Goal: Task Accomplishment & Management: Complete application form

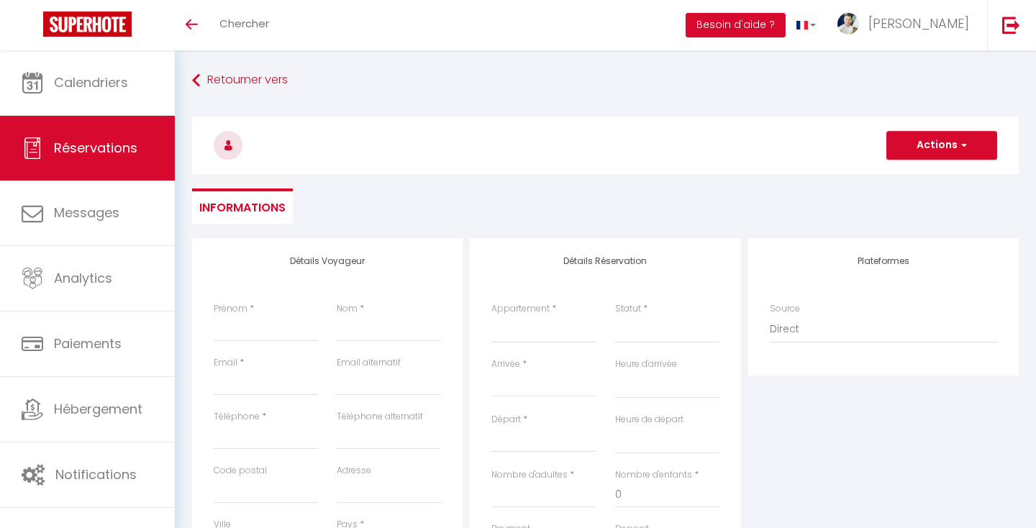
select select
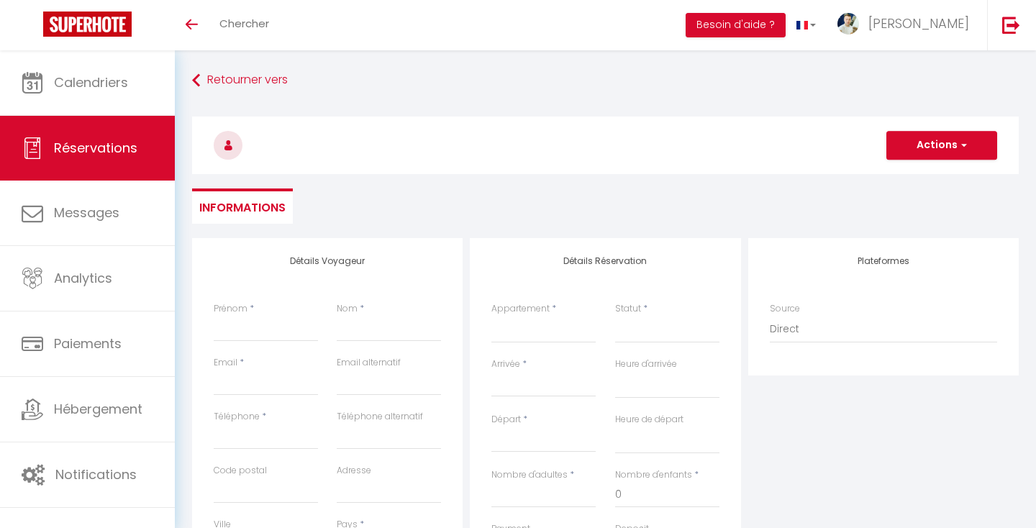
select select
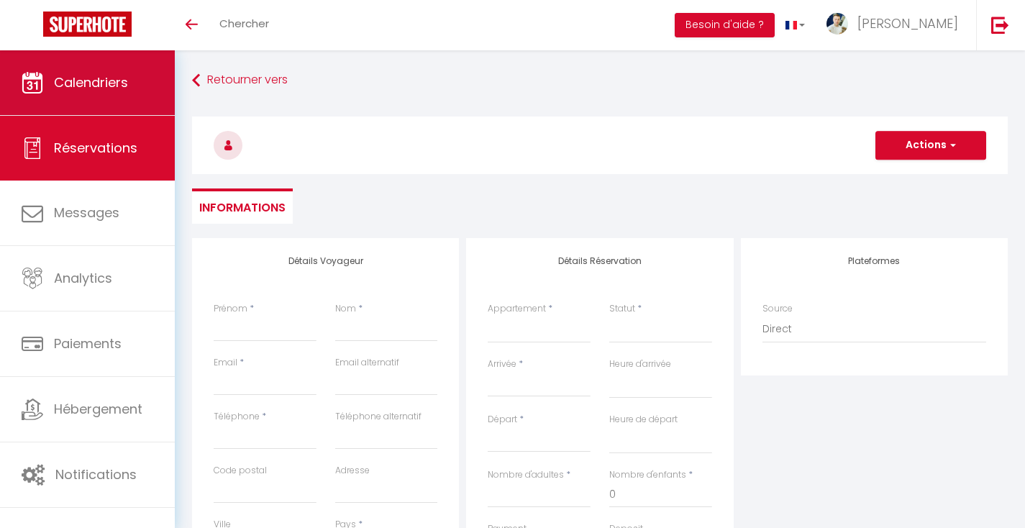
click at [100, 89] on span "Calendriers" at bounding box center [91, 82] width 74 height 18
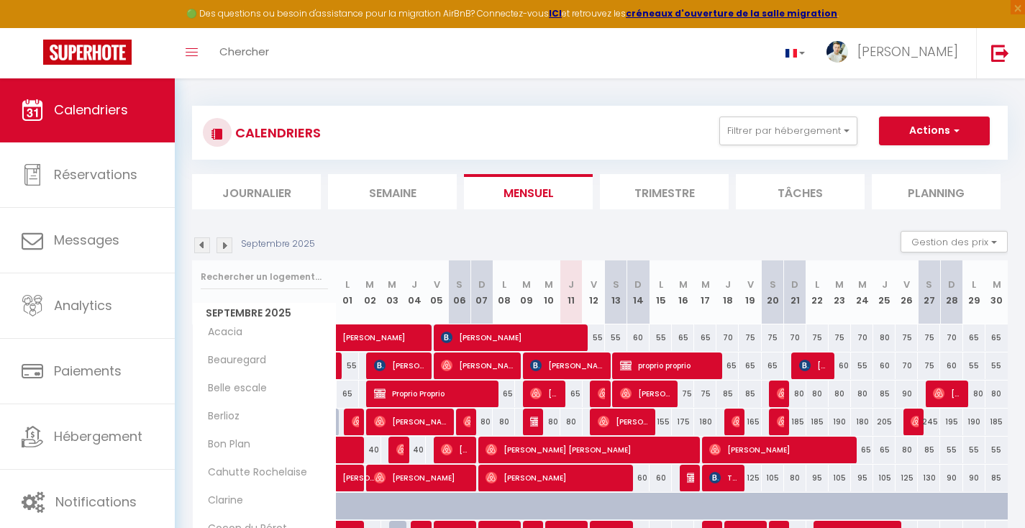
scroll to position [32, 0]
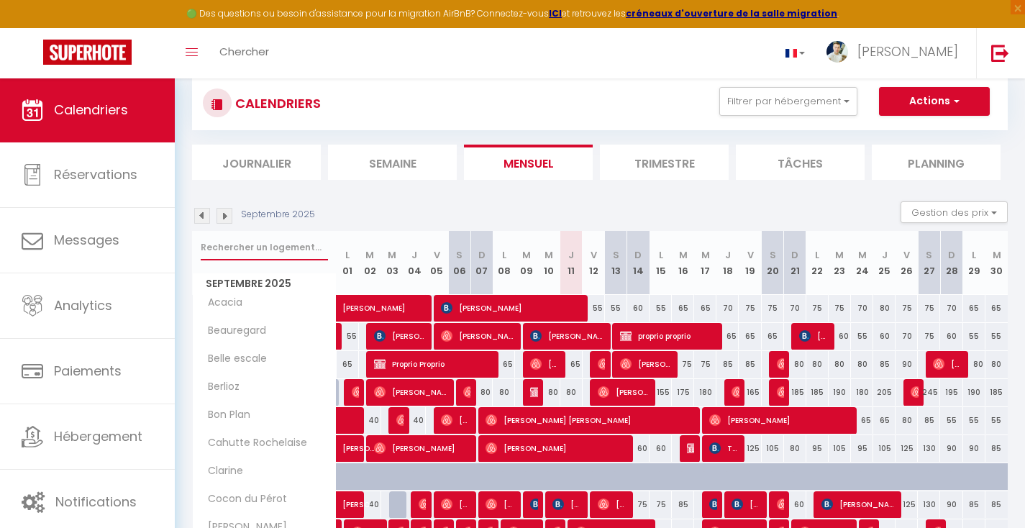
click at [267, 245] on input "text" at bounding box center [264, 247] width 127 height 26
click at [264, 241] on input "text" at bounding box center [264, 247] width 127 height 26
click at [276, 257] on input "text" at bounding box center [264, 247] width 127 height 26
click at [806, 104] on button "Filtrer par hébergement" at bounding box center [788, 101] width 138 height 29
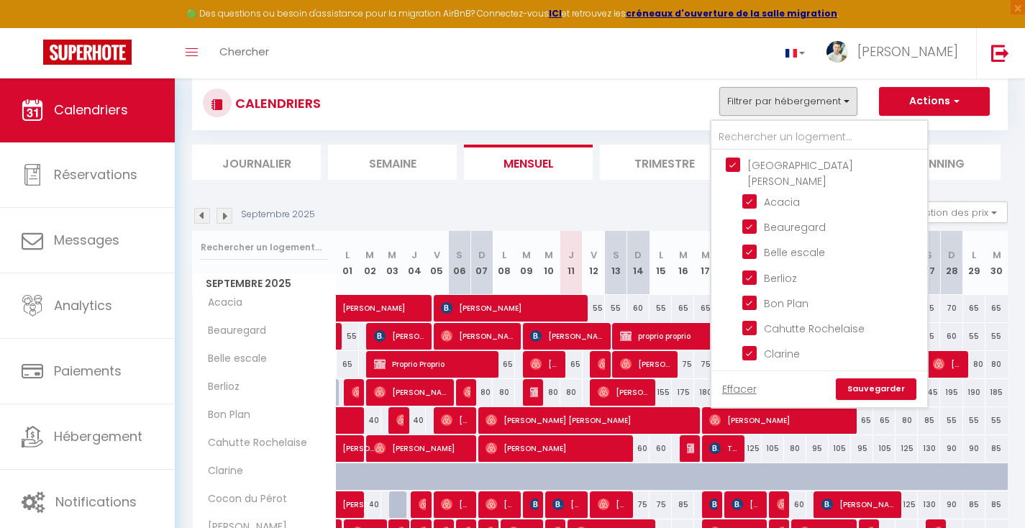
click at [733, 164] on input "[GEOGRAPHIC_DATA][PERSON_NAME]" at bounding box center [834, 165] width 216 height 14
checkbox input "false"
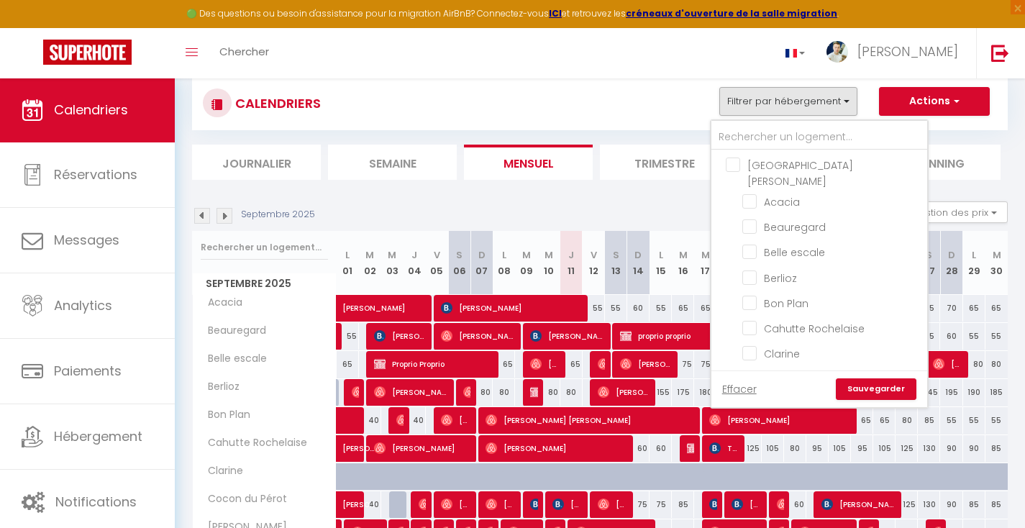
checkbox input "false"
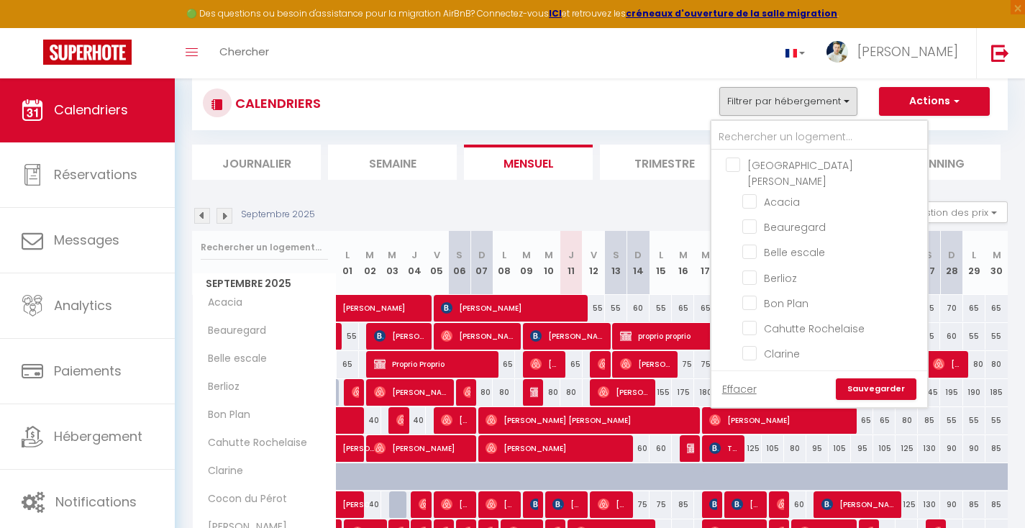
checkbox input "false"
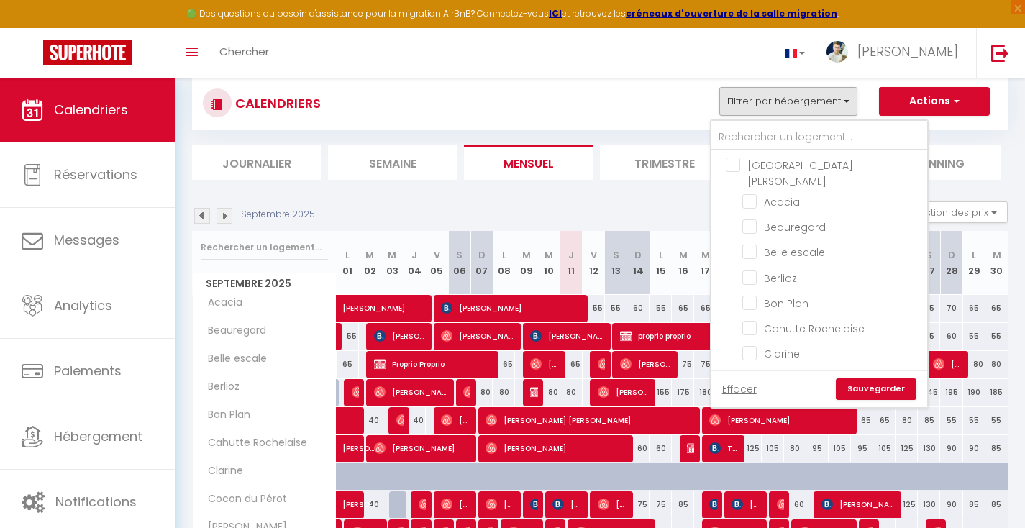
checkbox input "false"
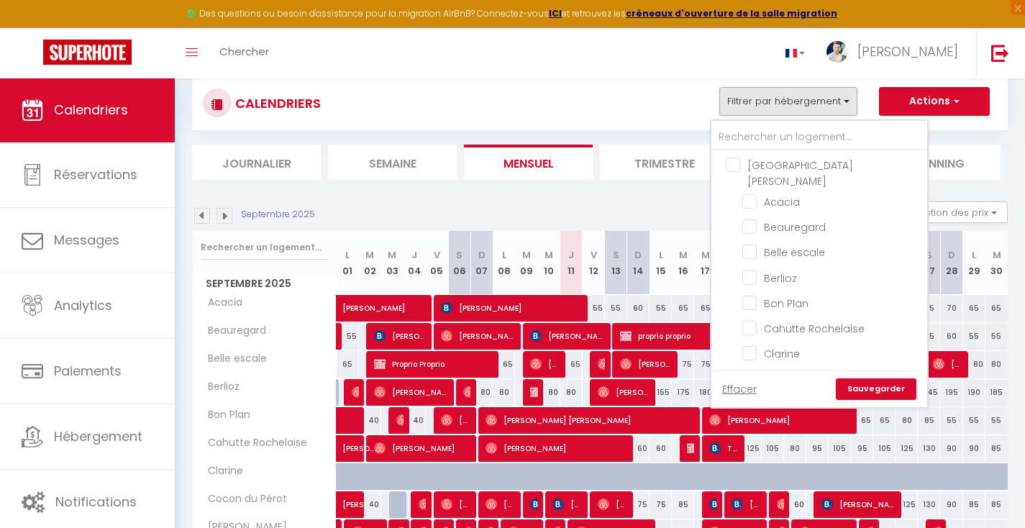
checkbox input "false"
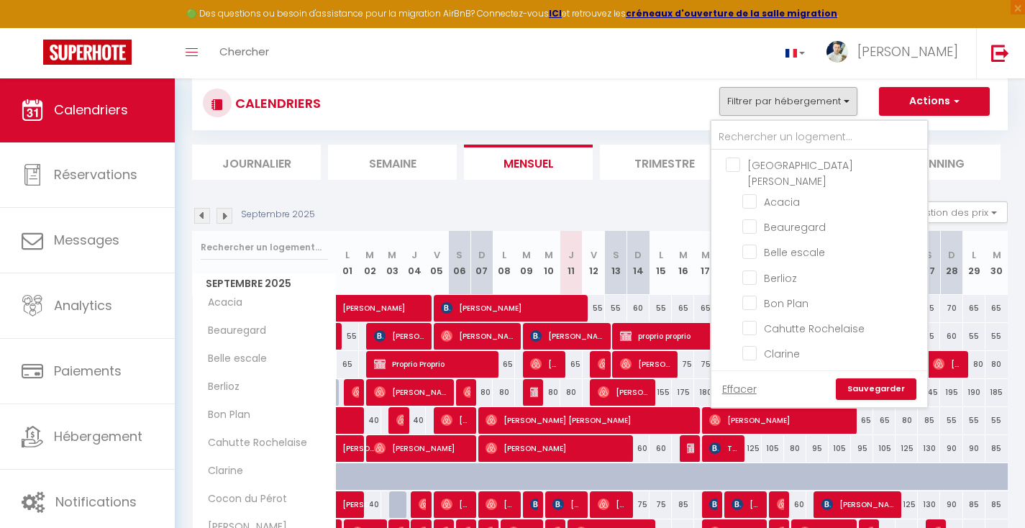
checkbox input "false"
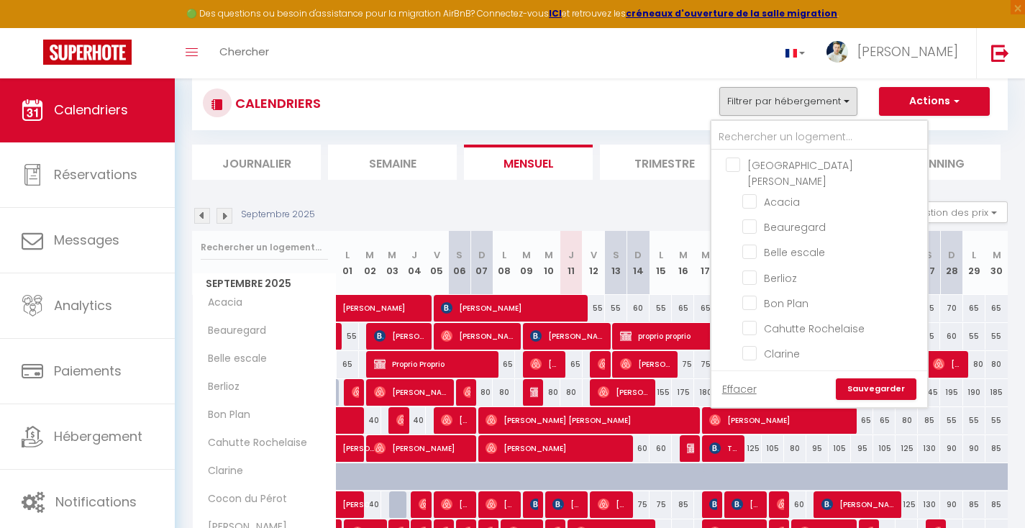
checkbox input "false"
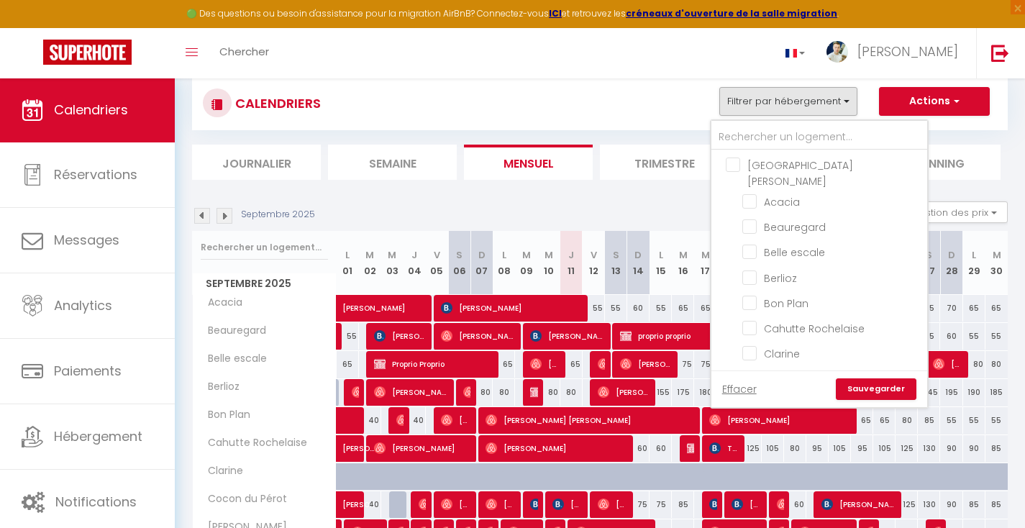
checkbox input "false"
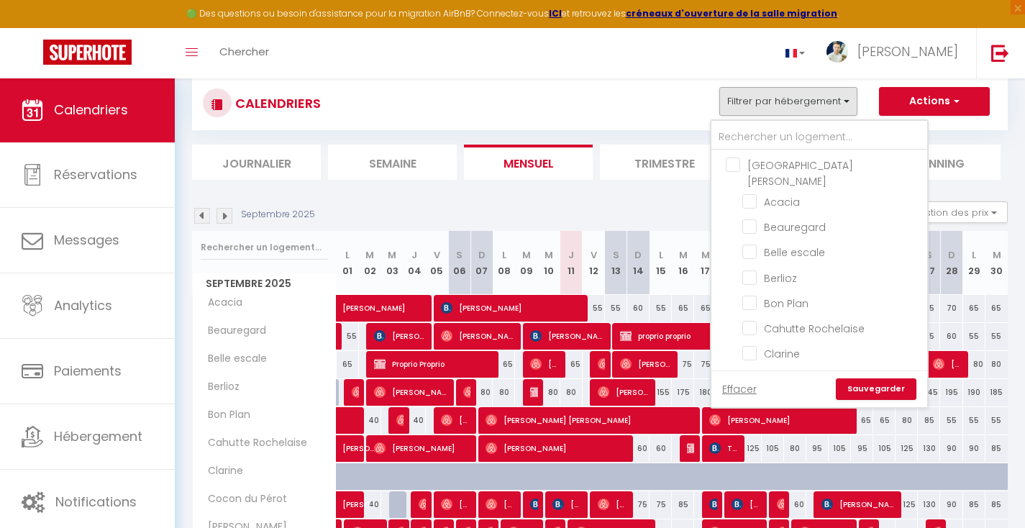
checkbox input "false"
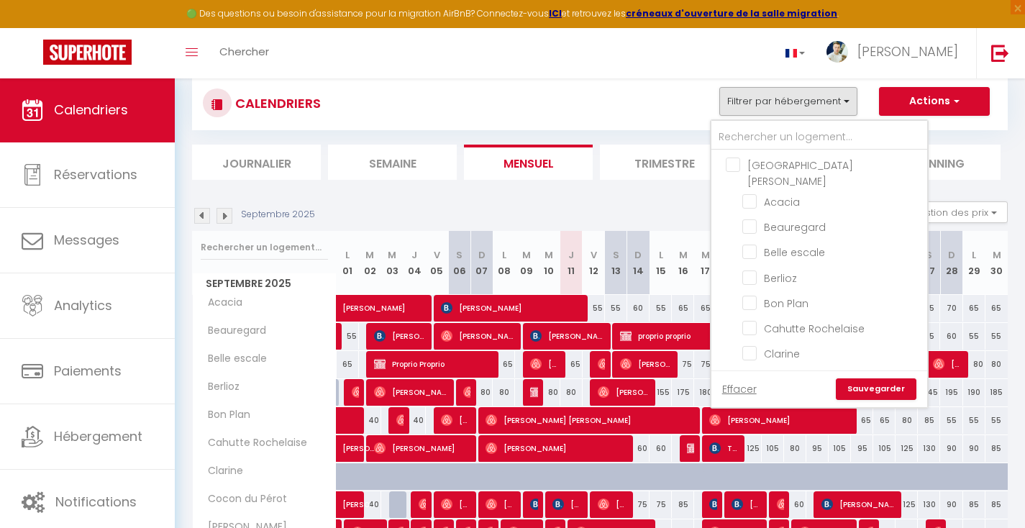
checkbox input "false"
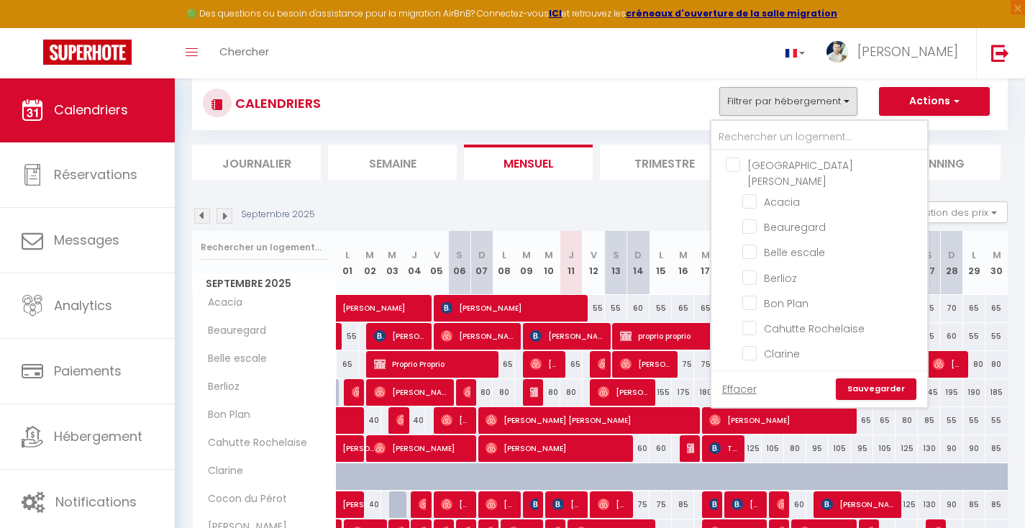
checkbox input "false"
click at [733, 165] on input "[GEOGRAPHIC_DATA][PERSON_NAME]" at bounding box center [834, 165] width 216 height 14
checkbox input "true"
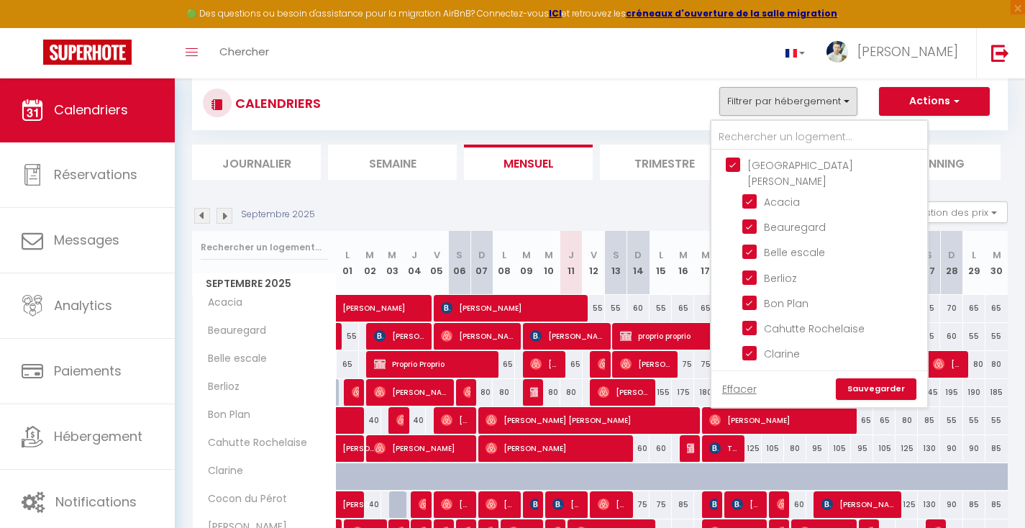
checkbox input "true"
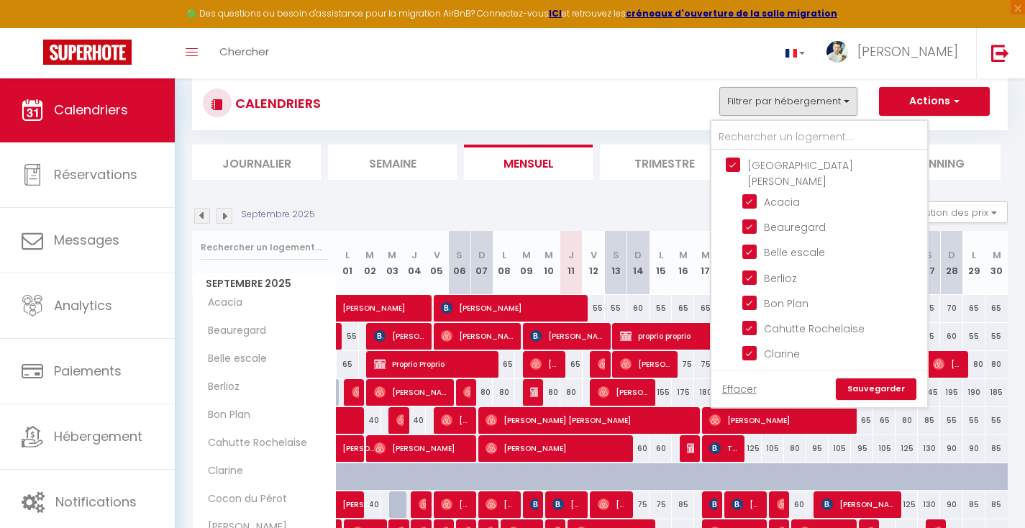
checkbox input "true"
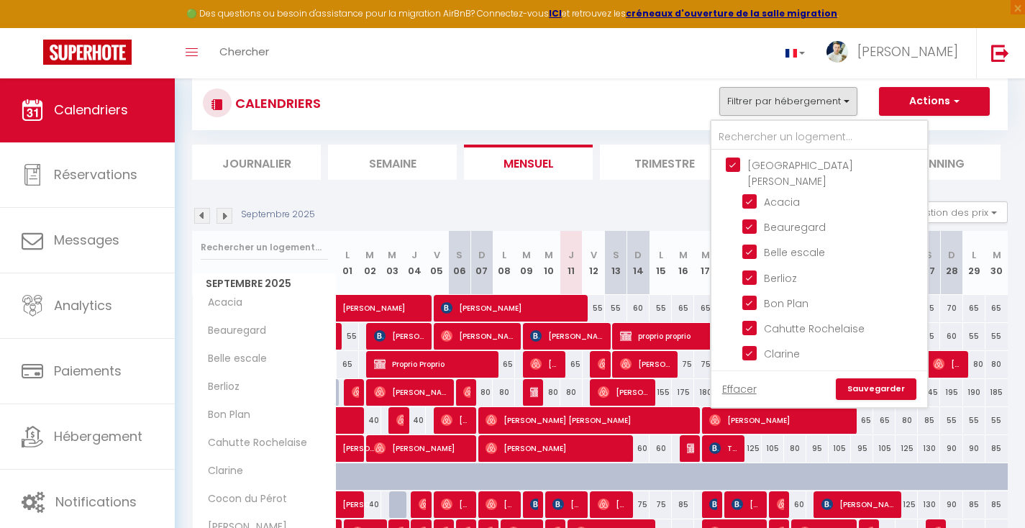
checkbox input "true"
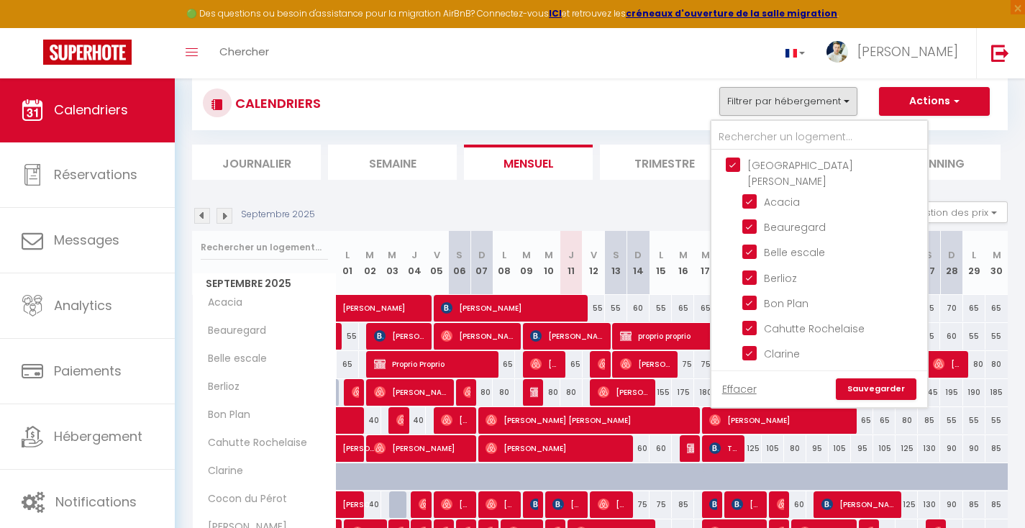
checkbox input "true"
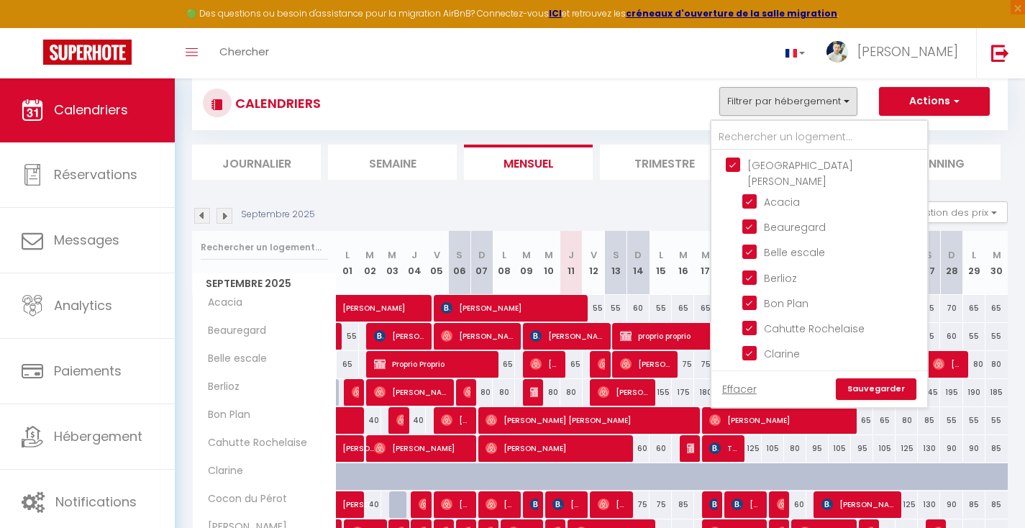
checkbox input "true"
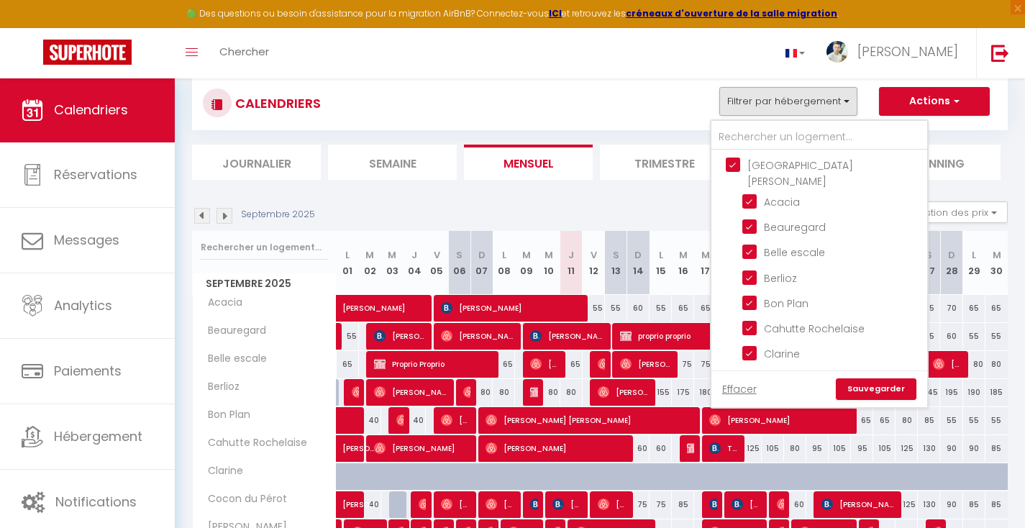
checkbox input "true"
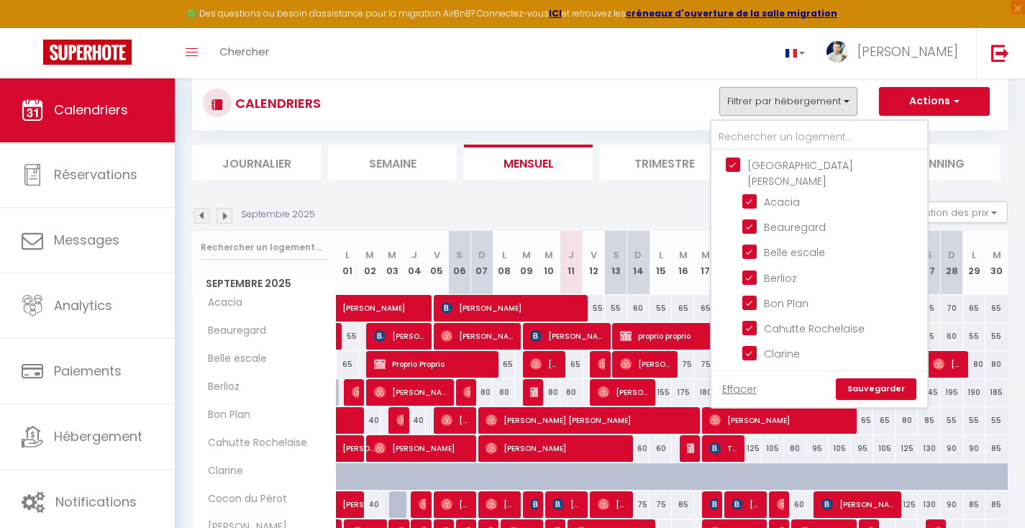
checkbox input "true"
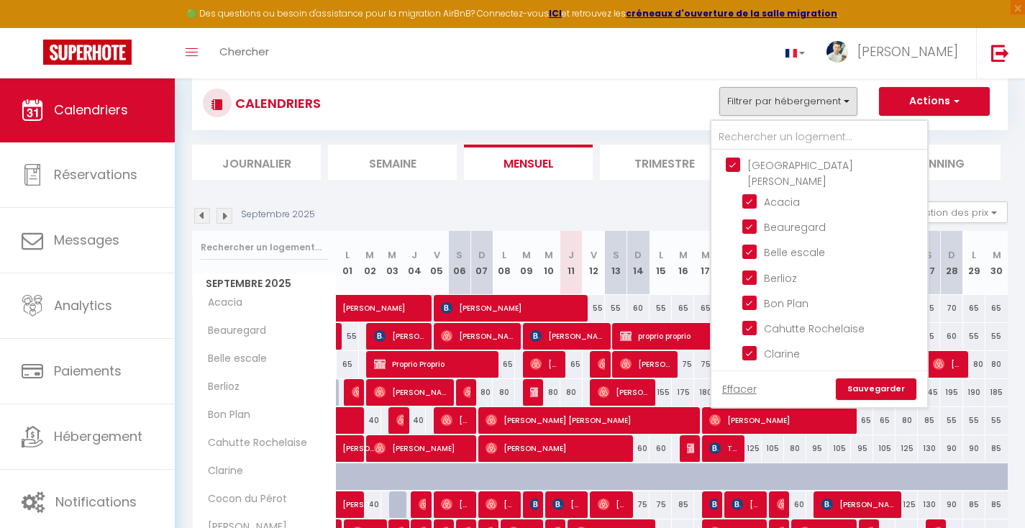
checkbox input "true"
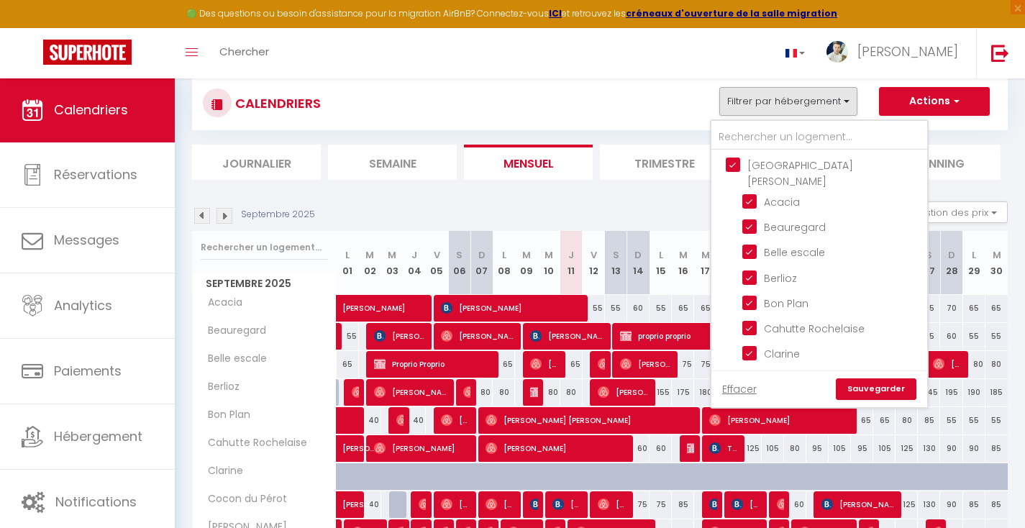
checkbox input "true"
checkbox input "false"
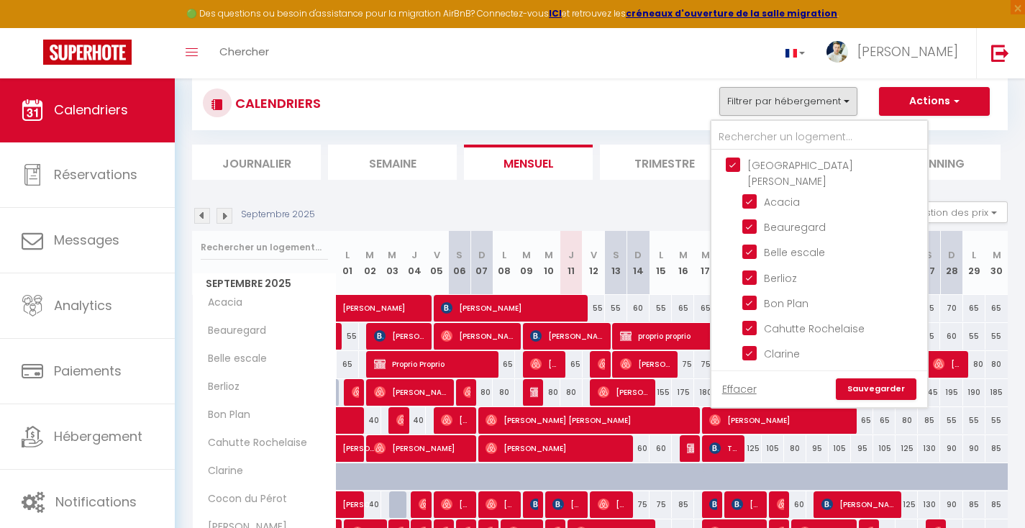
checkbox input "false"
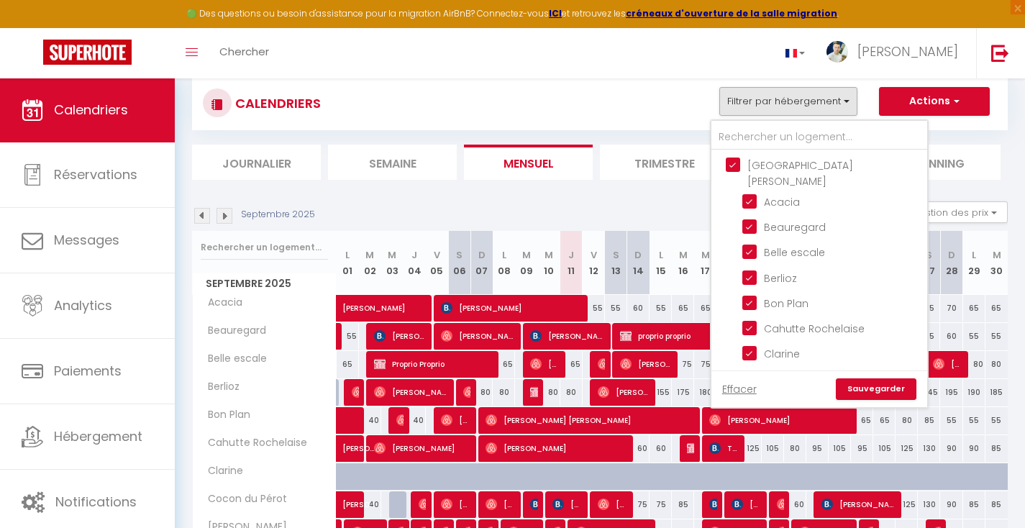
checkbox input "false"
click at [729, 163] on input "[GEOGRAPHIC_DATA][PERSON_NAME]" at bounding box center [834, 165] width 216 height 14
checkbox input "false"
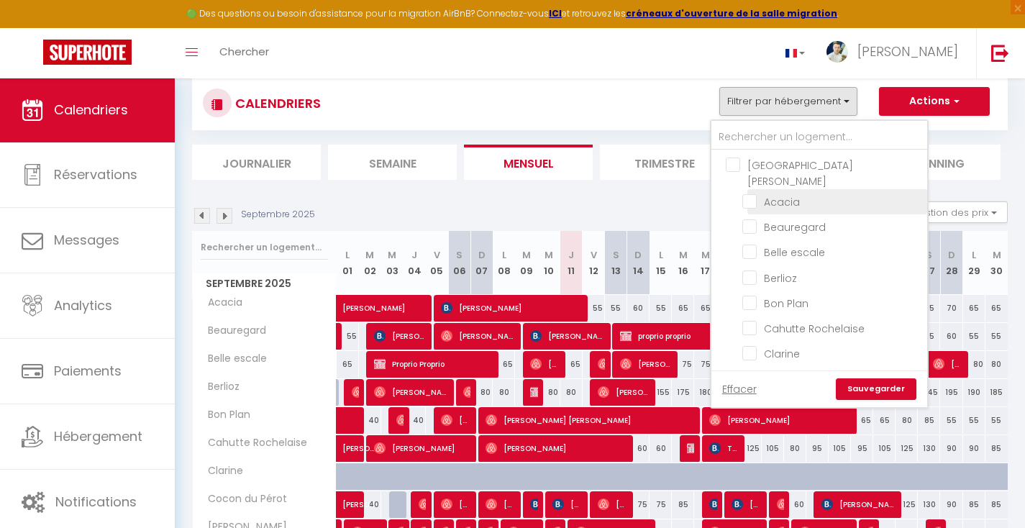
checkbox input "false"
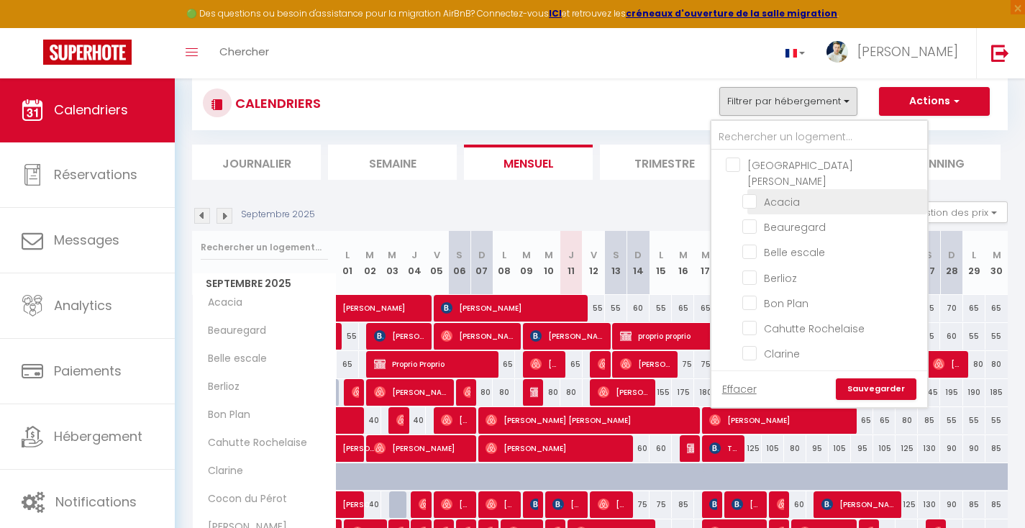
checkbox input "false"
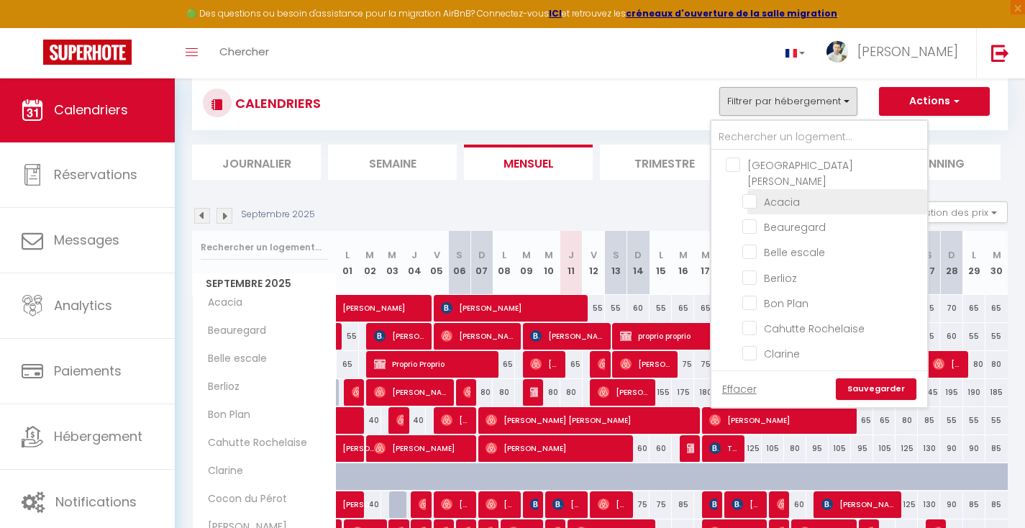
checkbox input "false"
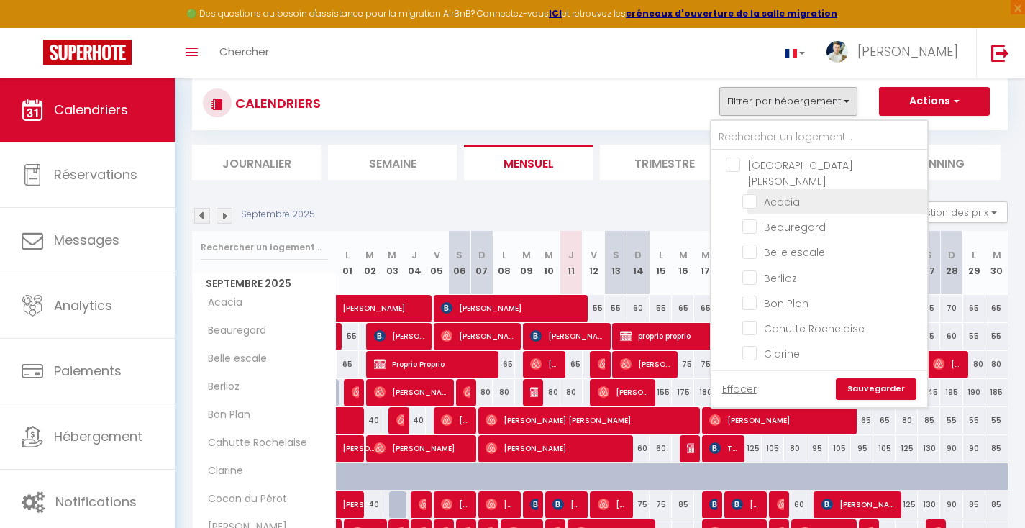
checkbox input "false"
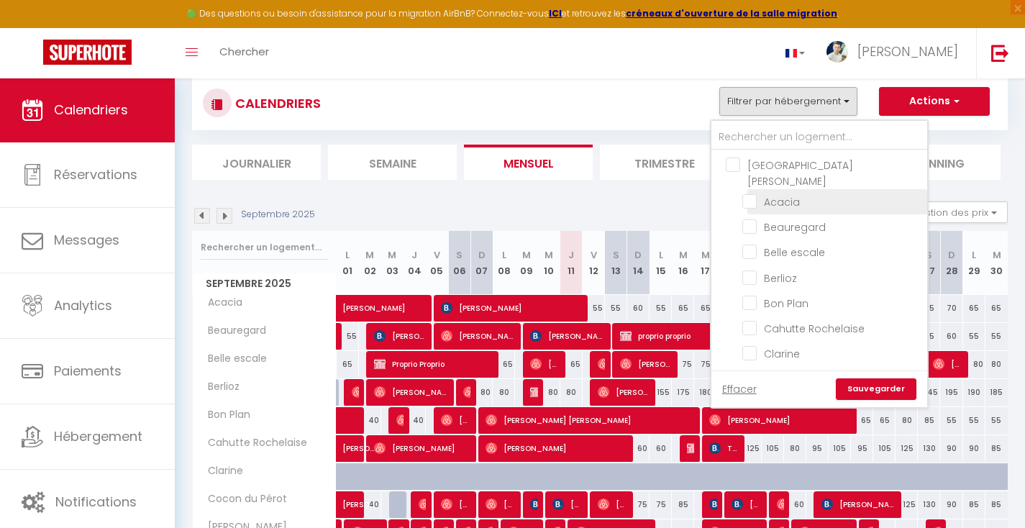
checkbox input "false"
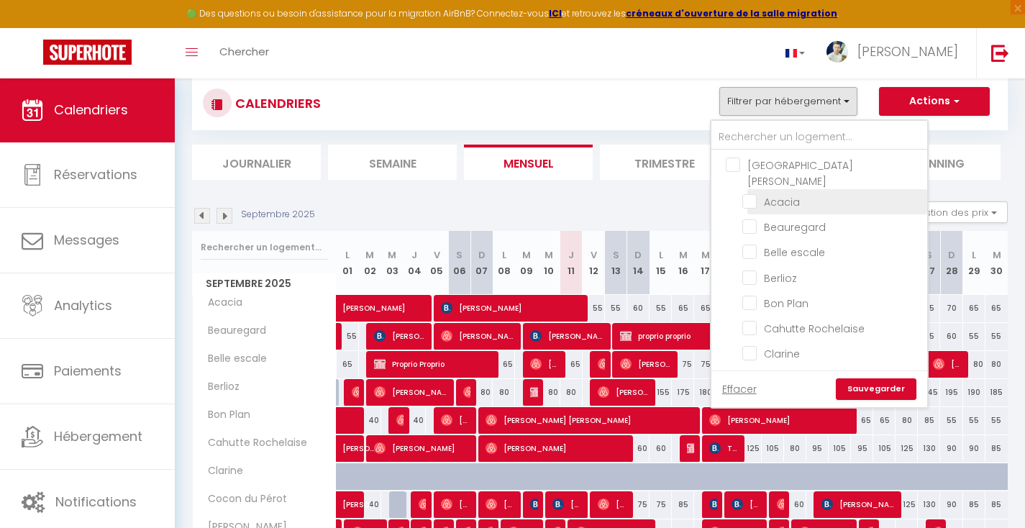
checkbox input "false"
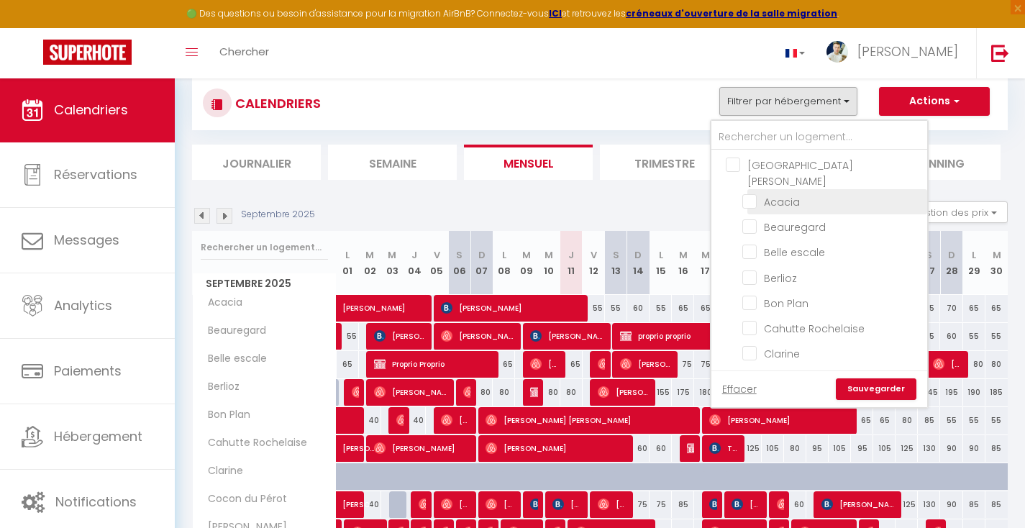
checkbox input "false"
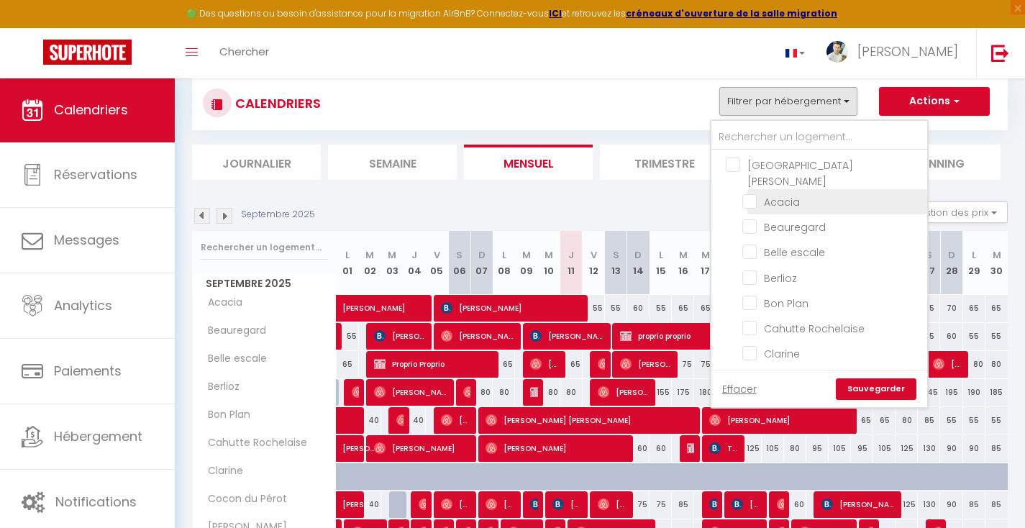
checkbox input "false"
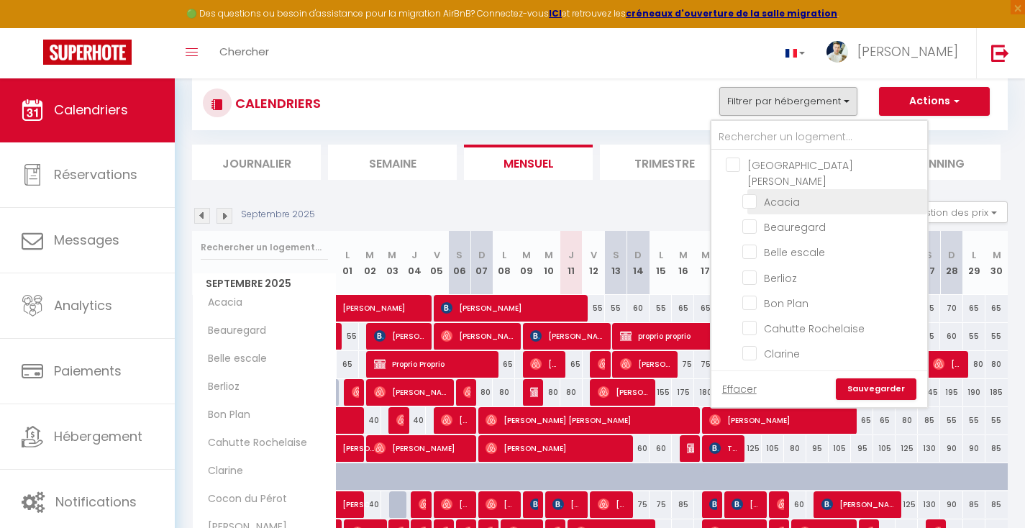
checkbox input "false"
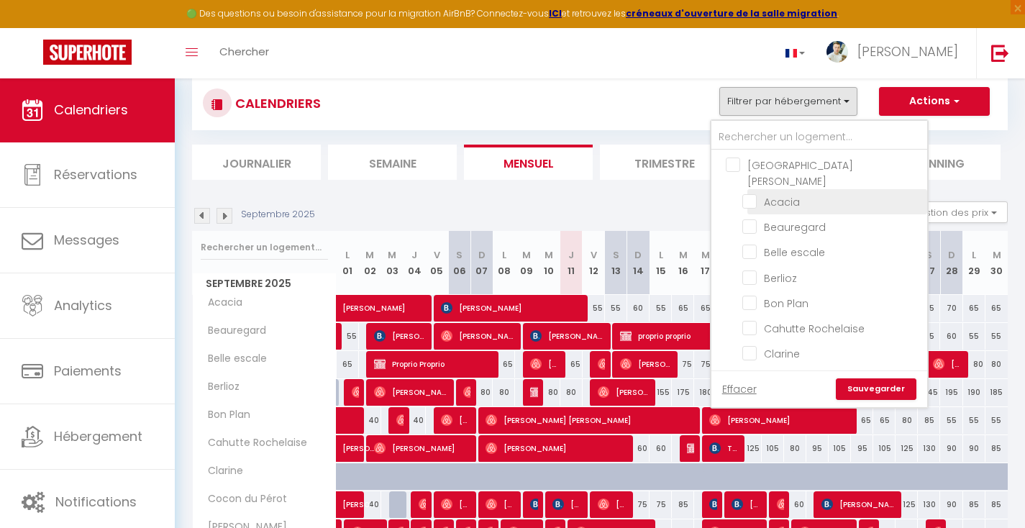
checkbox input "false"
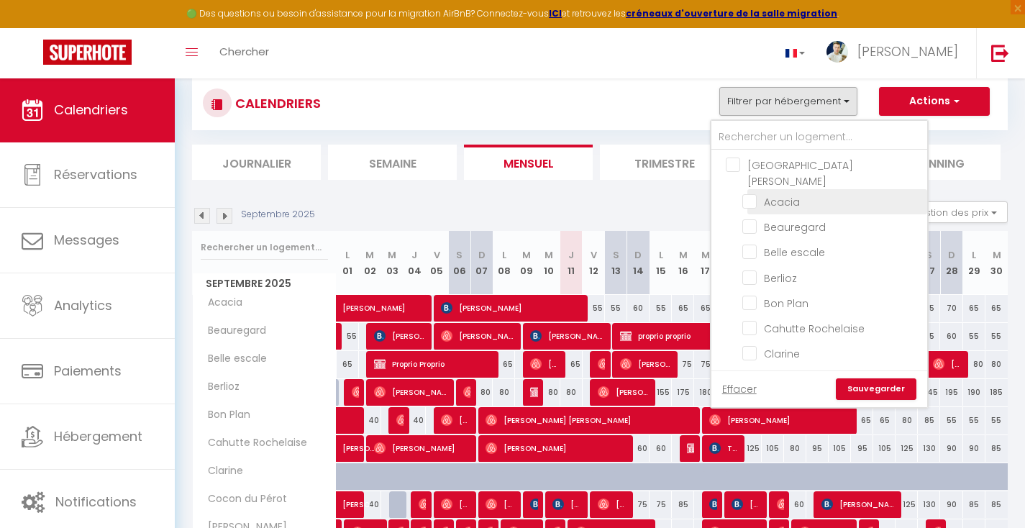
checkbox input "false"
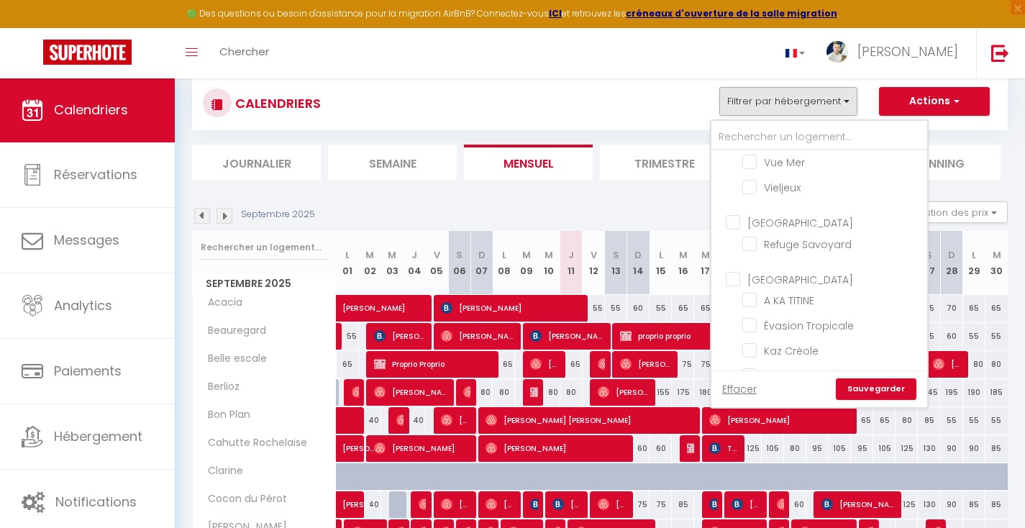
scroll to position [1230, 0]
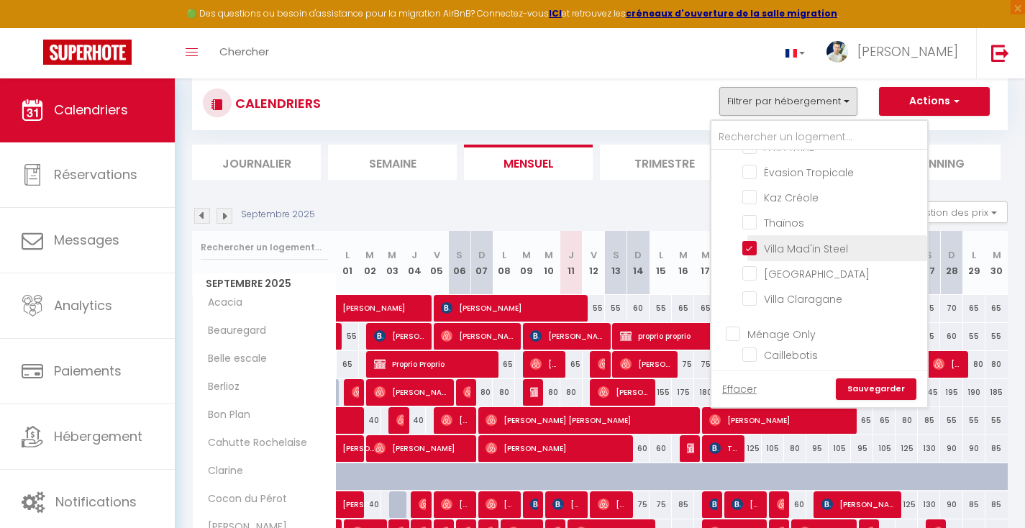
click at [749, 240] on input "Villa Mad'in Steel" at bounding box center [832, 247] width 180 height 14
checkbox input "false"
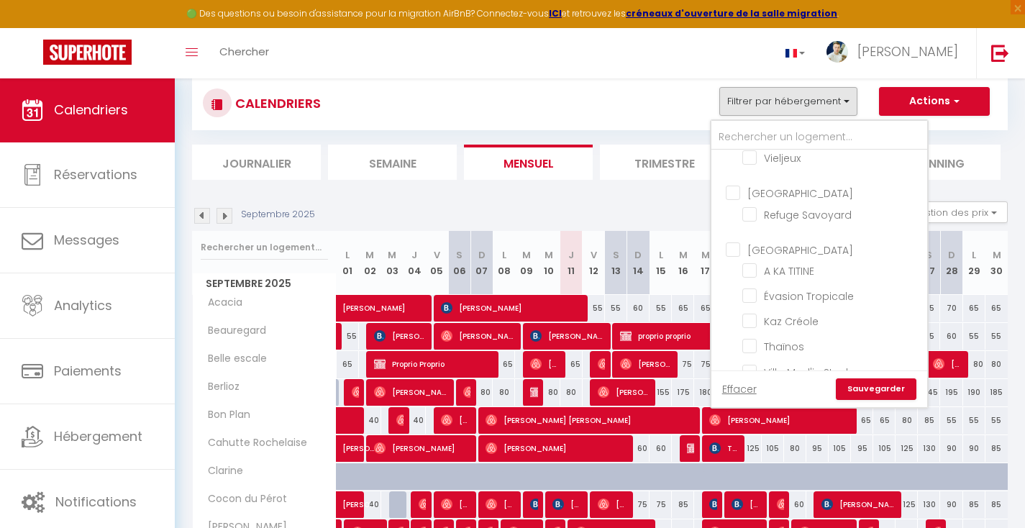
scroll to position [982, 0]
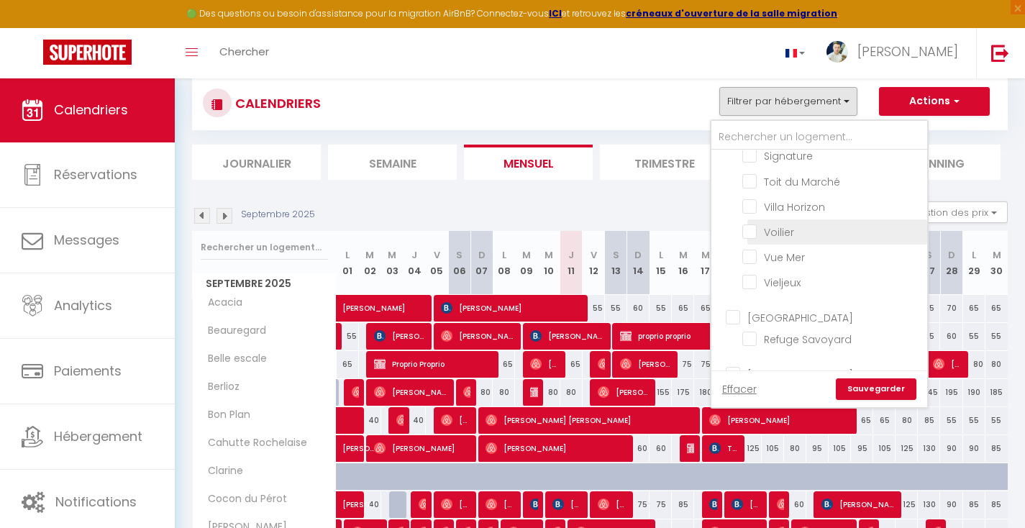
click at [764, 224] on input "Voilier" at bounding box center [832, 231] width 180 height 14
checkbox input "true"
click at [868, 389] on link "Sauvegarder" at bounding box center [876, 389] width 81 height 22
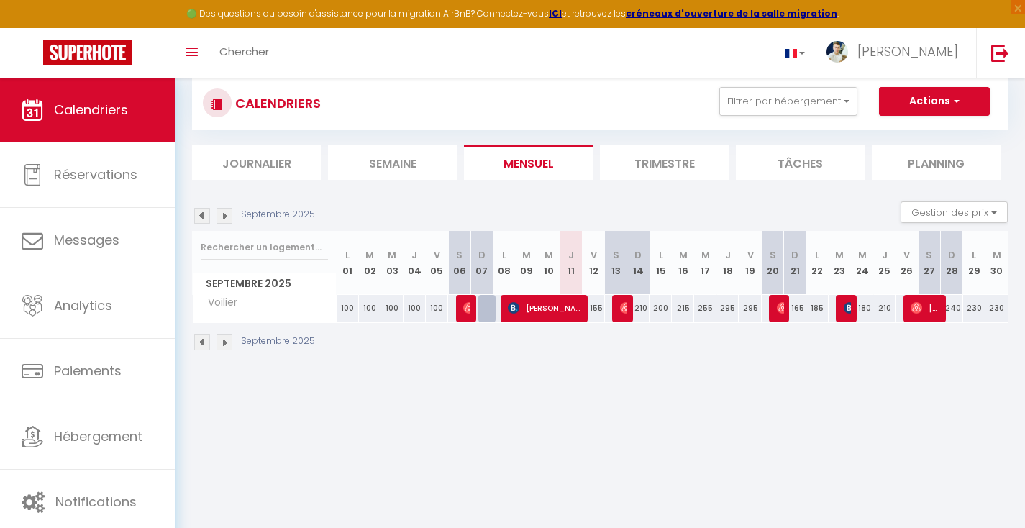
click at [778, 304] on img at bounding box center [783, 308] width 12 height 12
select select "OK"
select select "0"
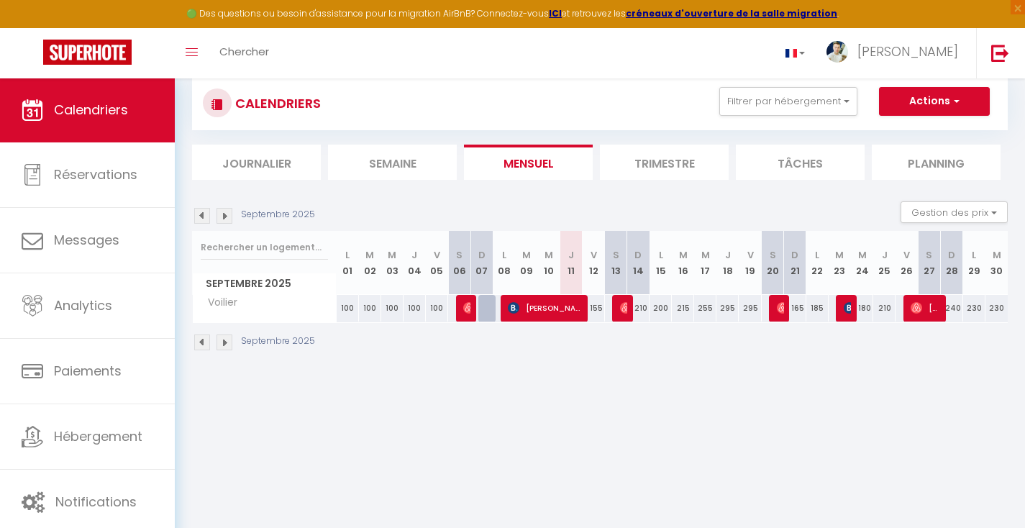
select select "1"
select select
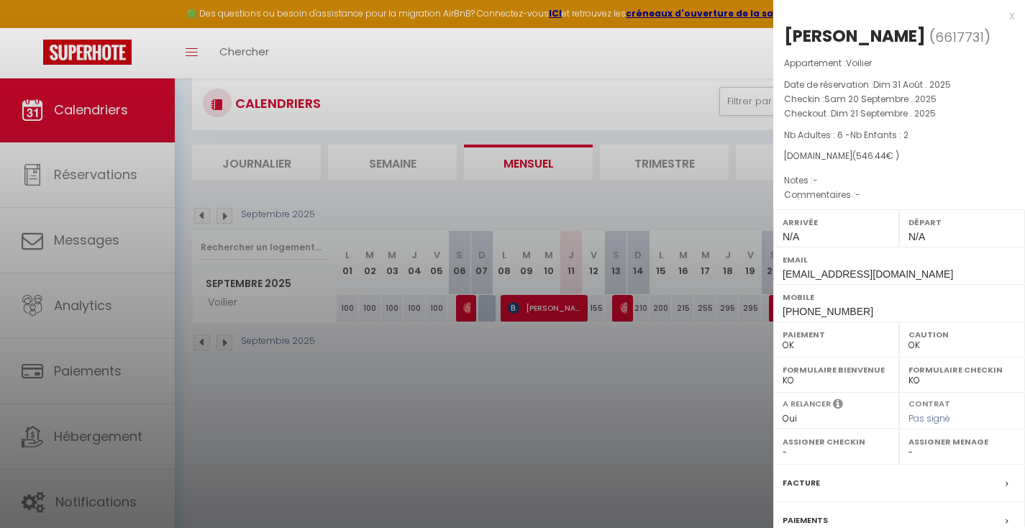
scroll to position [126, 0]
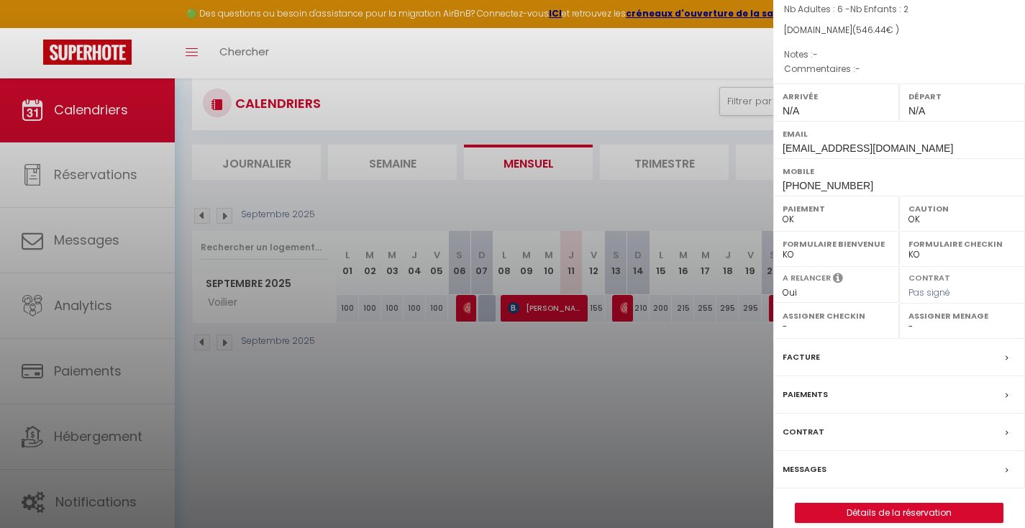
click at [854, 503] on link "Détails de la réservation" at bounding box center [899, 512] width 207 height 19
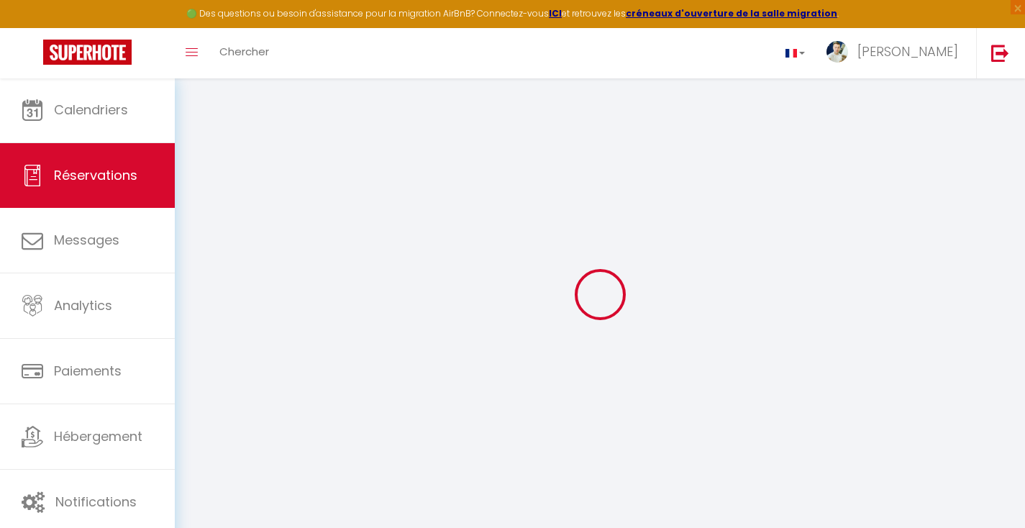
scroll to position [19, 0]
type input "[PERSON_NAME]"
type input "Auffret"
type input "[EMAIL_ADDRESS][DOMAIN_NAME]"
type input "[PHONE_NUMBER]"
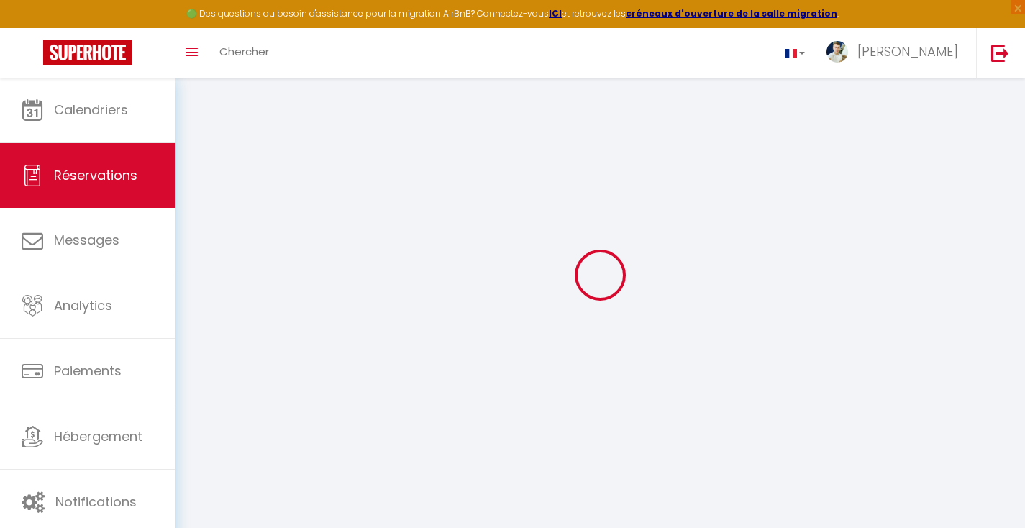
select select
type input "73.41"
select select "57673"
select select "1"
select select
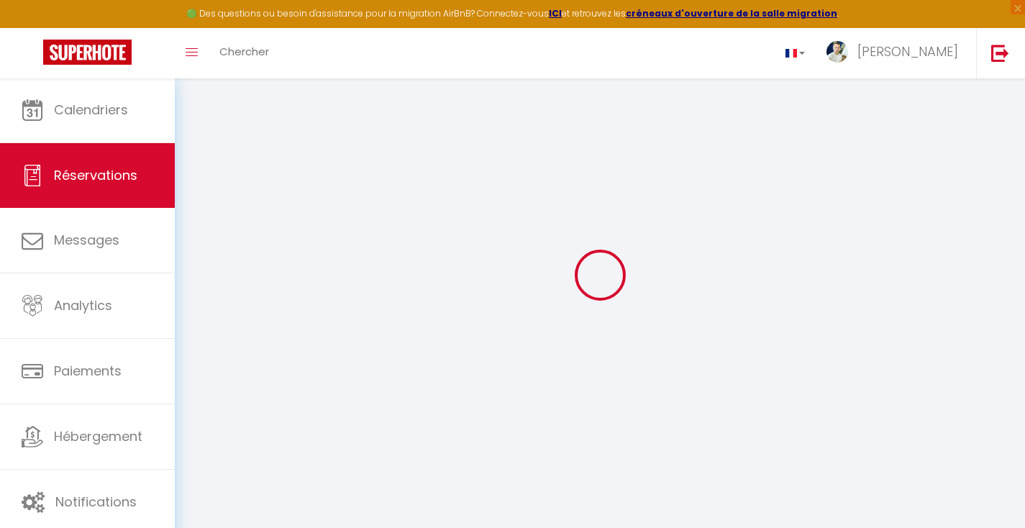
select select
type input "6"
type input "2"
select select "12"
select select
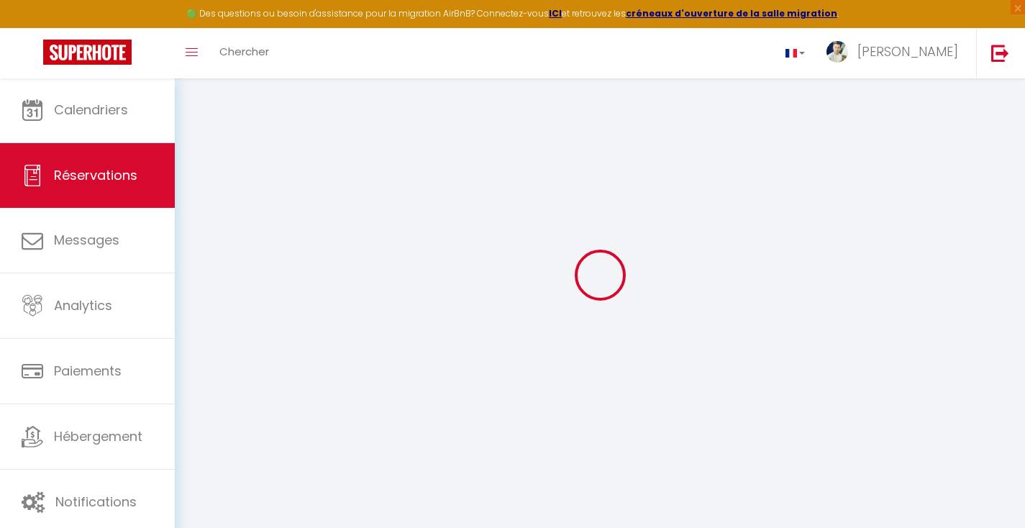
type input "416"
checkbox input "false"
select select "1"
type input "115"
type input "0"
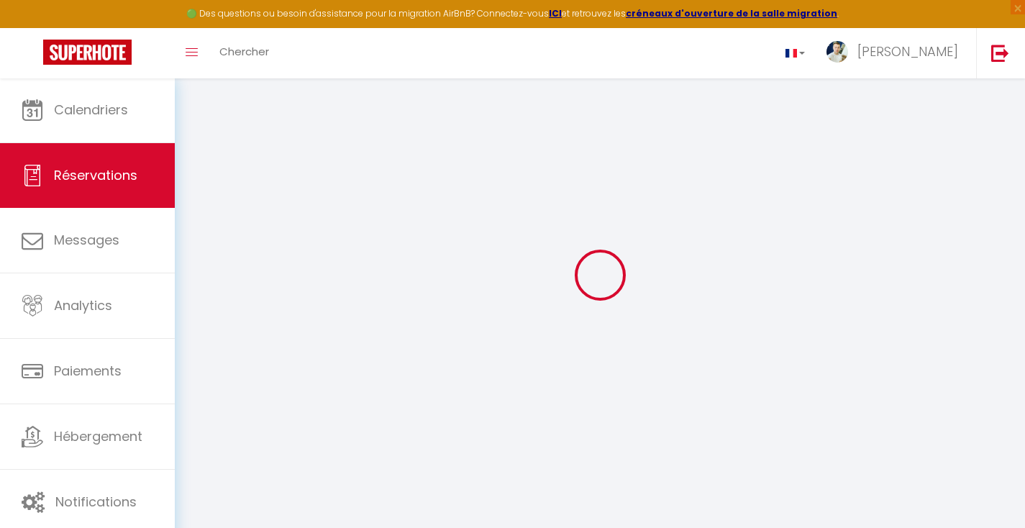
type input "0"
select select
select select "15"
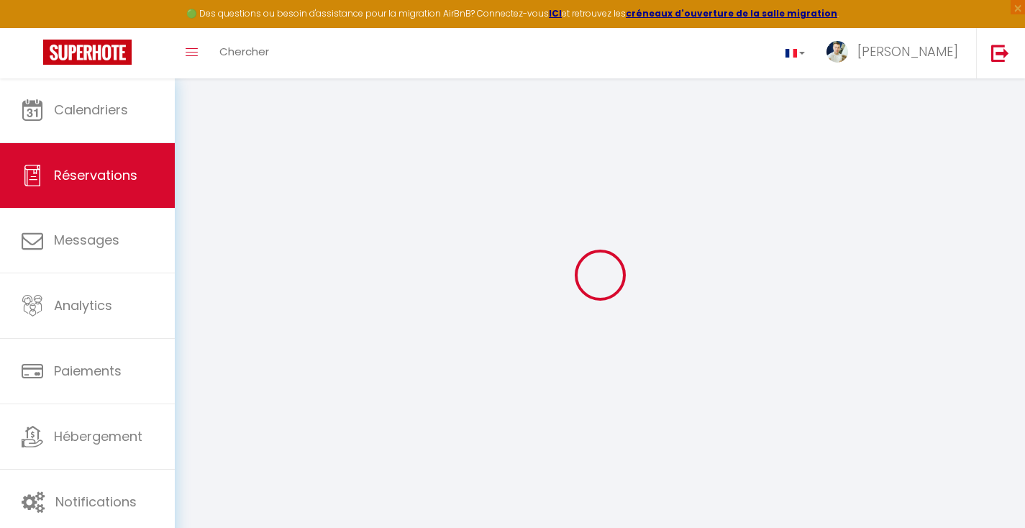
checkbox input "false"
select select
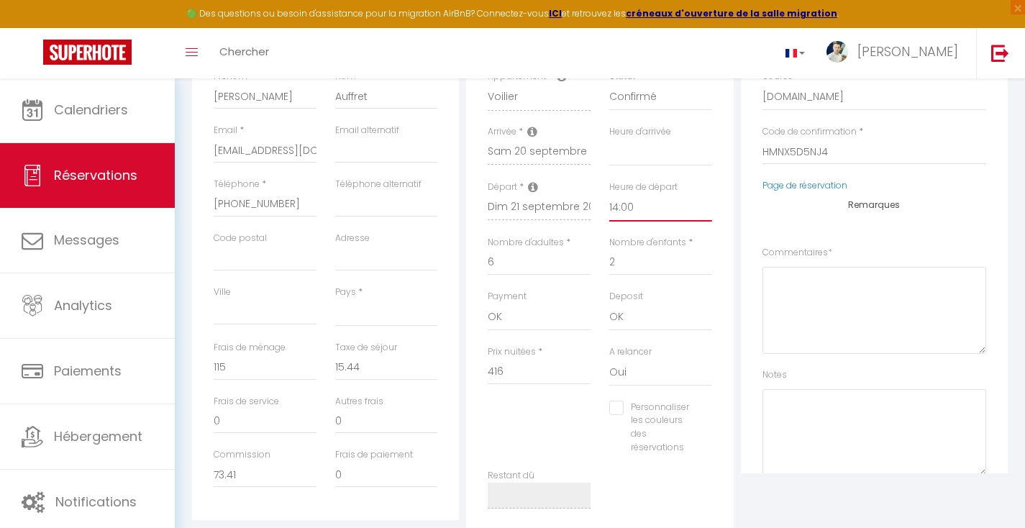
scroll to position [0, 0]
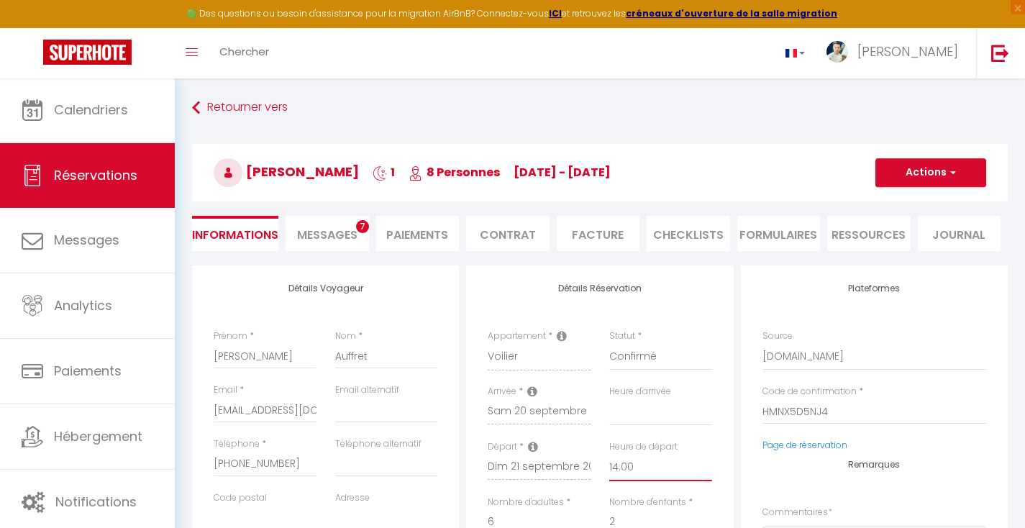
click at [931, 169] on button "Actions" at bounding box center [930, 172] width 111 height 29
click at [903, 204] on link "Enregistrer" at bounding box center [917, 204] width 114 height 19
